Goal: Navigation & Orientation: Find specific page/section

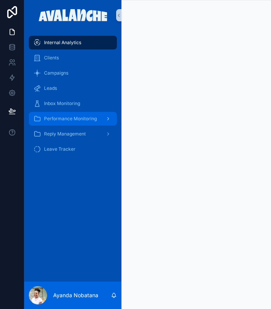
click at [96, 117] on span "Performance Monitoring" at bounding box center [70, 119] width 53 height 6
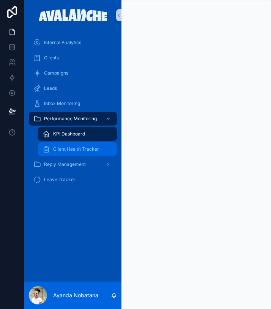
click at [86, 147] on span "Client Health Tracker" at bounding box center [76, 149] width 46 height 6
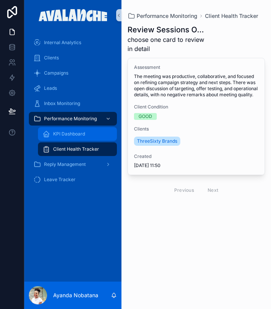
click at [84, 138] on div "KPI Dashboard" at bounding box center [78, 134] width 70 height 12
